Goal: Book appointment/travel/reservation

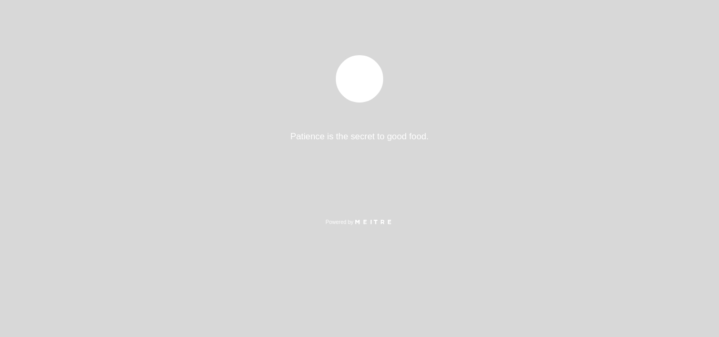
select select "es"
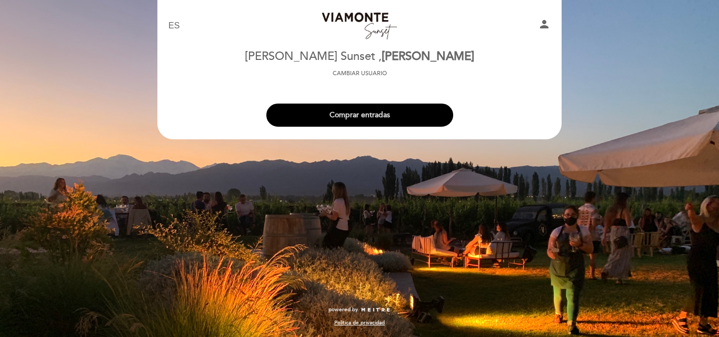
click at [349, 117] on button "Comprar entradas" at bounding box center [359, 115] width 187 height 23
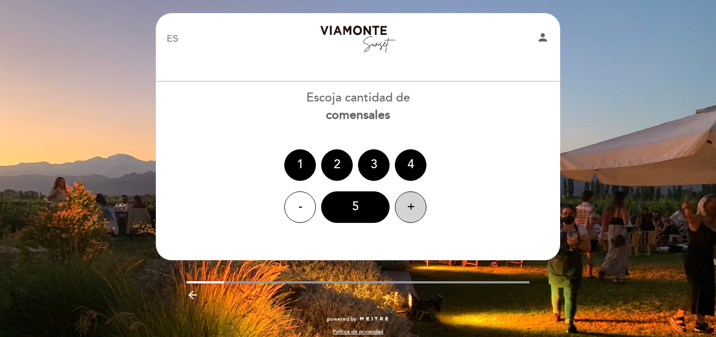
click at [404, 203] on div "+" at bounding box center [411, 208] width 32 height 32
click at [372, 204] on div "8" at bounding box center [355, 208] width 68 height 32
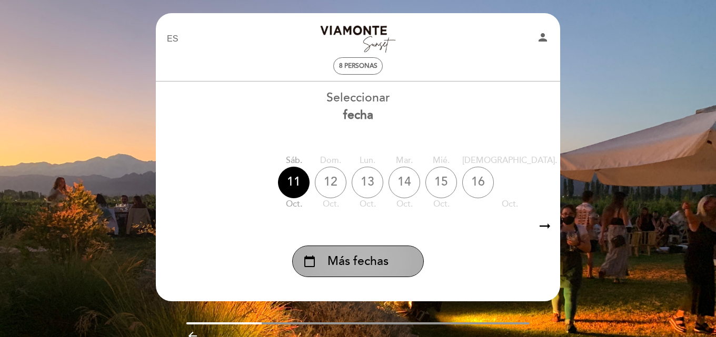
click at [393, 256] on div "calendar_today Más fechas" at bounding box center [358, 262] width 132 height 32
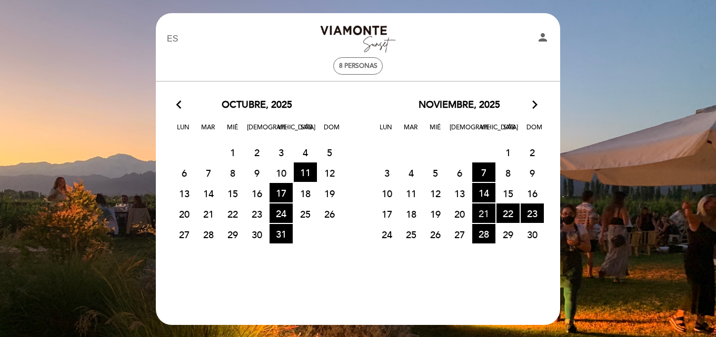
click at [481, 211] on span "21 HORA DE ENTRADAS DISPONIBLES" at bounding box center [483, 213] width 23 height 19
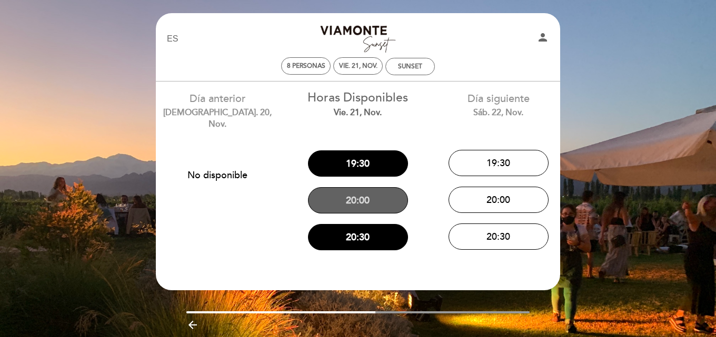
click at [362, 203] on button "20:00" at bounding box center [358, 200] width 100 height 26
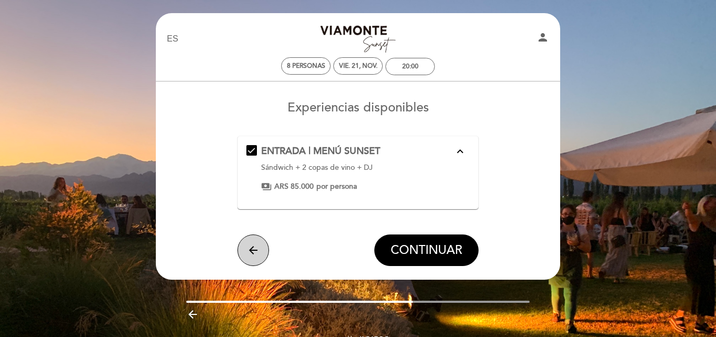
click at [262, 251] on button "arrow_back" at bounding box center [253, 251] width 32 height 32
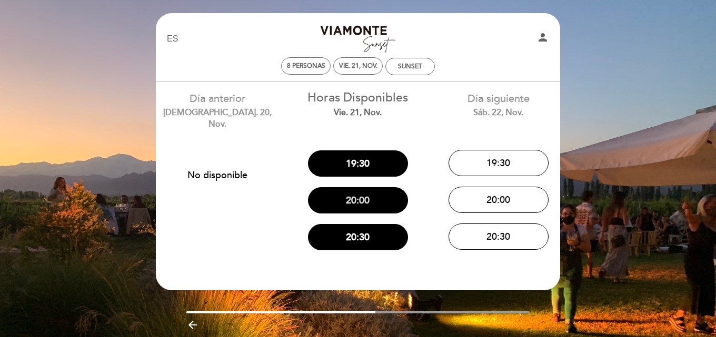
click at [366, 206] on button "20:00" at bounding box center [358, 200] width 100 height 26
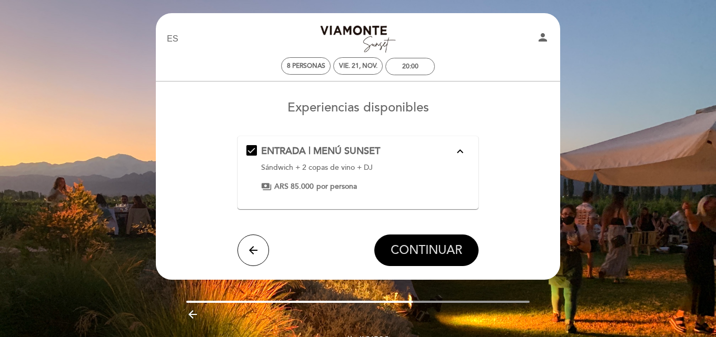
click at [399, 246] on span "CONTINUAR" at bounding box center [427, 250] width 72 height 15
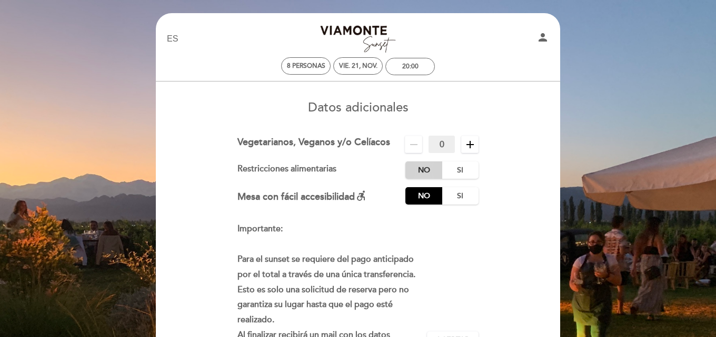
click at [429, 171] on label "No" at bounding box center [423, 170] width 37 height 17
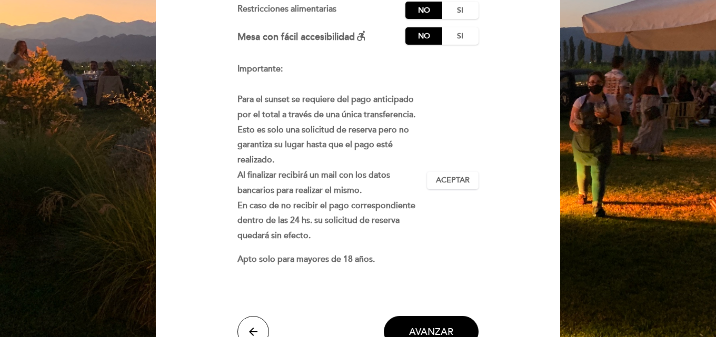
scroll to position [211, 0]
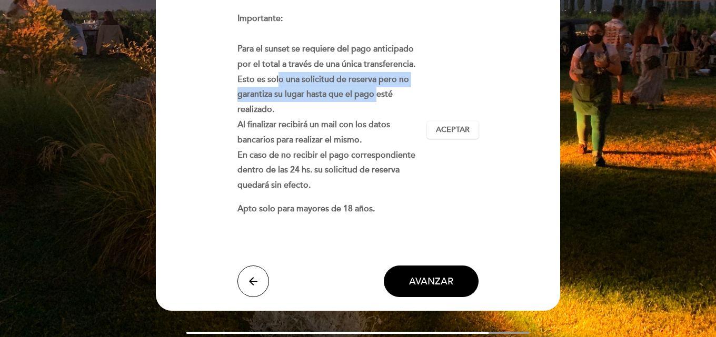
drag, startPoint x: 279, startPoint y: 80, endPoint x: 377, endPoint y: 98, distance: 100.1
click at [377, 98] on strong "Importante: Para el sunset se requiere del pago anticipado por el total a travé…" at bounding box center [326, 101] width 178 height 177
click at [448, 128] on span "Aceptar" at bounding box center [453, 130] width 34 height 11
click at [422, 276] on span "AVANZAR" at bounding box center [431, 282] width 44 height 12
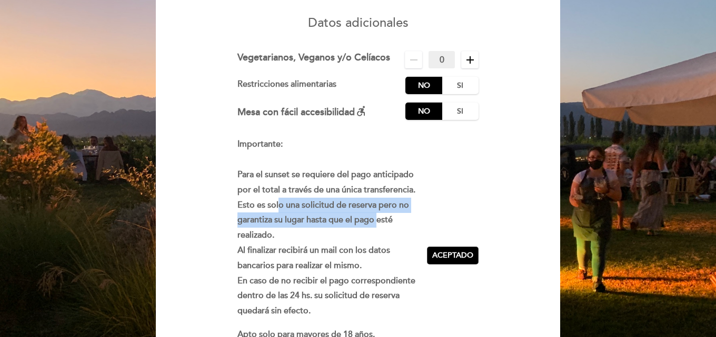
scroll to position [59, 0]
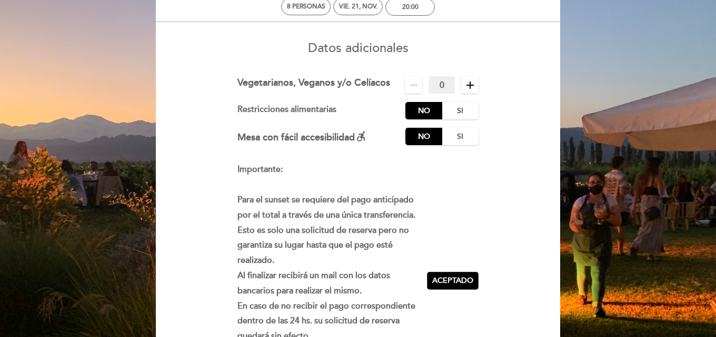
click at [415, 82] on icon "remove" at bounding box center [414, 85] width 13 height 13
click at [422, 135] on label "No" at bounding box center [423, 136] width 37 height 17
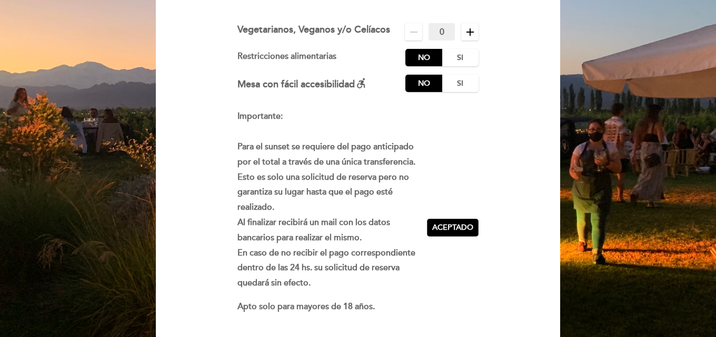
scroll to position [112, 0]
click at [468, 30] on icon "add" at bounding box center [470, 32] width 13 height 13
click at [414, 31] on icon "remove" at bounding box center [414, 32] width 13 height 13
click at [468, 29] on icon "add" at bounding box center [470, 32] width 13 height 13
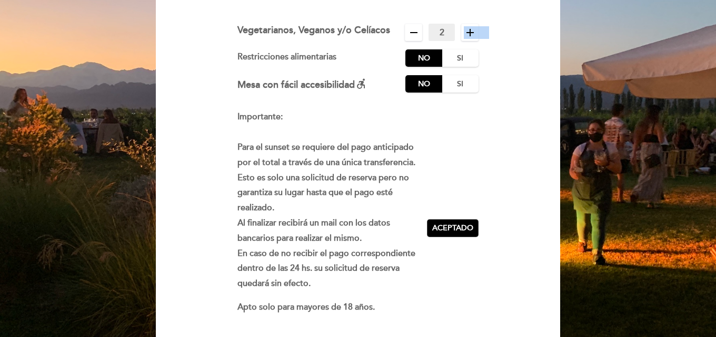
click at [468, 29] on icon "add" at bounding box center [470, 32] width 13 height 13
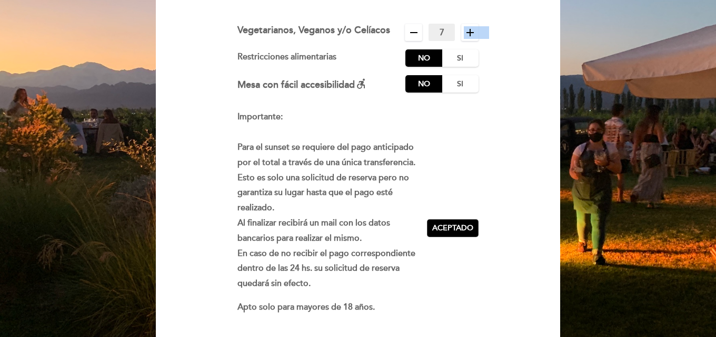
click at [468, 29] on icon "add" at bounding box center [470, 32] width 13 height 13
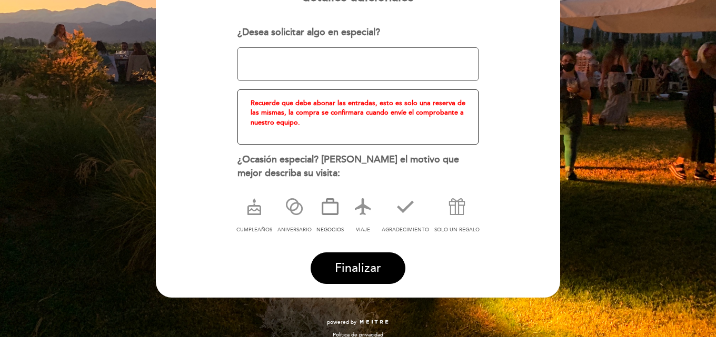
scroll to position [166, 0]
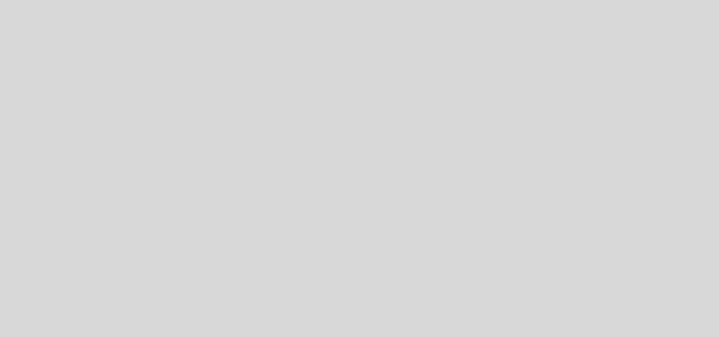
select select "es"
